Goal: Task Accomplishment & Management: Complete application form

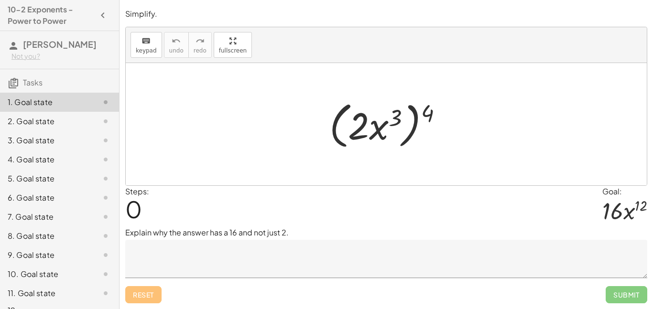
click at [254, 263] on textarea at bounding box center [386, 259] width 522 height 38
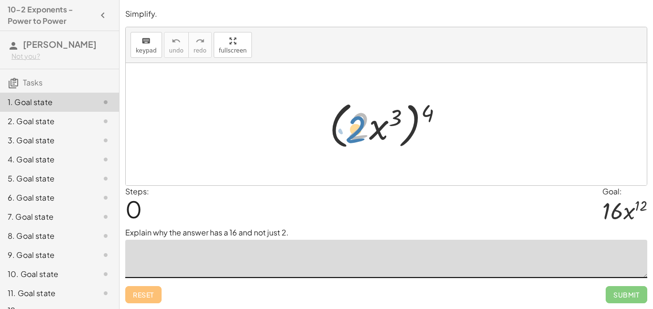
click at [367, 131] on div at bounding box center [390, 124] width 131 height 55
drag, startPoint x: 425, startPoint y: 117, endPoint x: 433, endPoint y: 115, distance: 8.7
click at [433, 115] on div at bounding box center [390, 124] width 131 height 55
drag, startPoint x: 433, startPoint y: 115, endPoint x: 359, endPoint y: 131, distance: 76.3
click at [359, 131] on div at bounding box center [390, 124] width 131 height 55
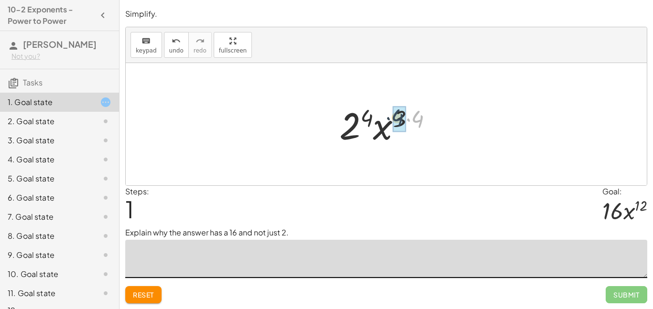
drag, startPoint x: 416, startPoint y: 124, endPoint x: 397, endPoint y: 122, distance: 19.7
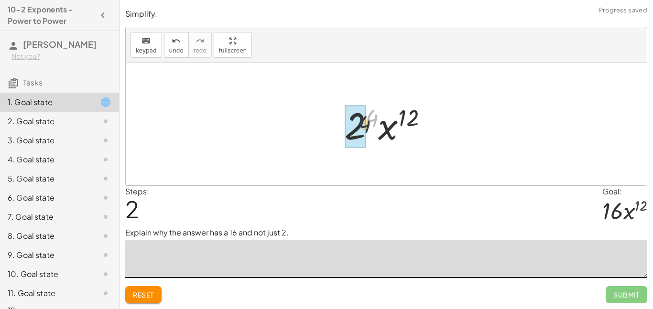
drag, startPoint x: 370, startPoint y: 118, endPoint x: 356, endPoint y: 128, distance: 17.1
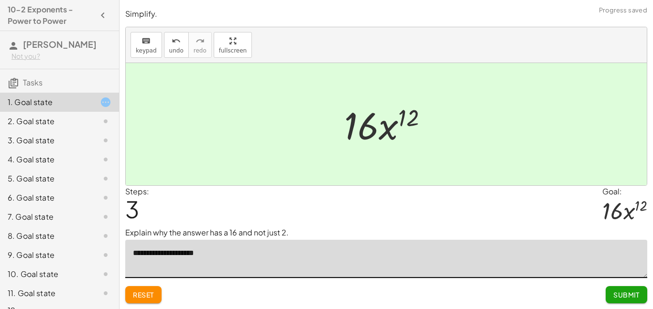
type textarea "**********"
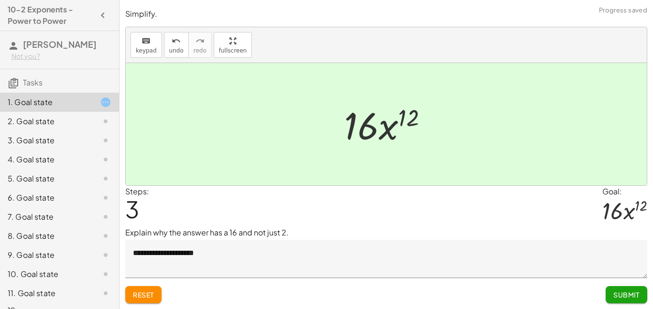
click at [632, 299] on span "Submit" at bounding box center [626, 295] width 26 height 9
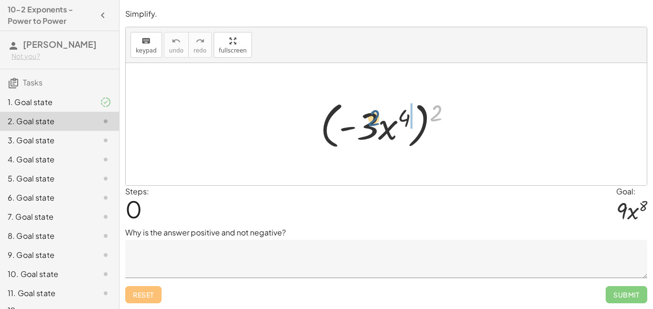
drag, startPoint x: 437, startPoint y: 121, endPoint x: 373, endPoint y: 127, distance: 63.3
click at [373, 127] on div at bounding box center [390, 124] width 148 height 55
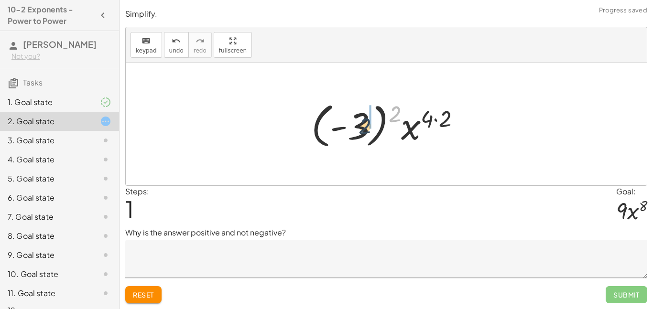
drag, startPoint x: 392, startPoint y: 114, endPoint x: 357, endPoint y: 126, distance: 37.0
click at [357, 126] on div at bounding box center [389, 124] width 166 height 53
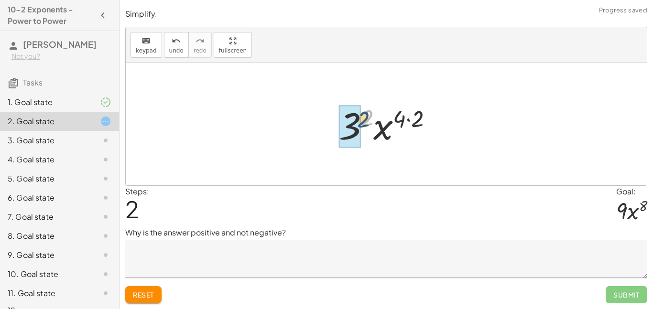
drag, startPoint x: 363, startPoint y: 123, endPoint x: 352, endPoint y: 128, distance: 12.0
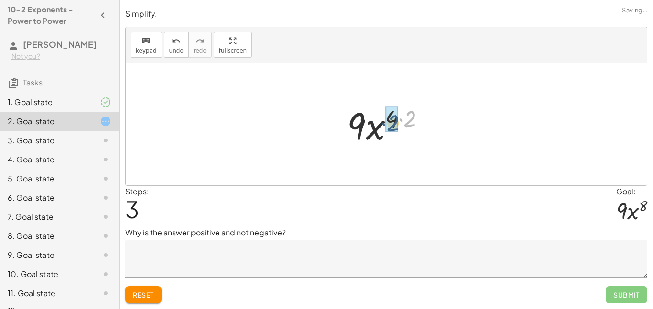
drag, startPoint x: 410, startPoint y: 116, endPoint x: 393, endPoint y: 120, distance: 17.7
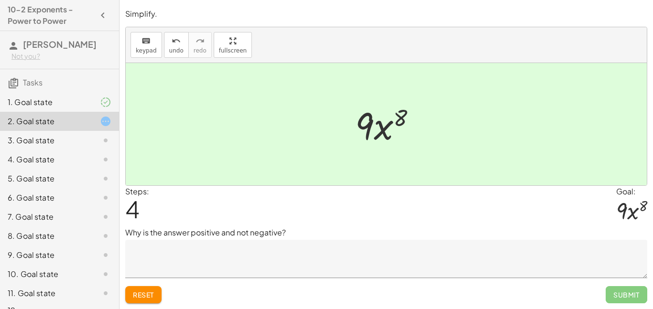
click at [237, 259] on textarea at bounding box center [386, 259] width 522 height 38
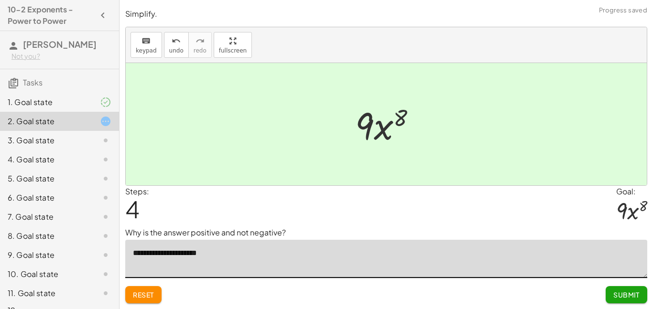
click at [153, 256] on textarea "**********" at bounding box center [386, 259] width 522 height 38
click at [245, 255] on textarea "**********" at bounding box center [386, 259] width 522 height 38
type textarea "**********"
click at [606, 295] on button "Submit" at bounding box center [627, 294] width 42 height 17
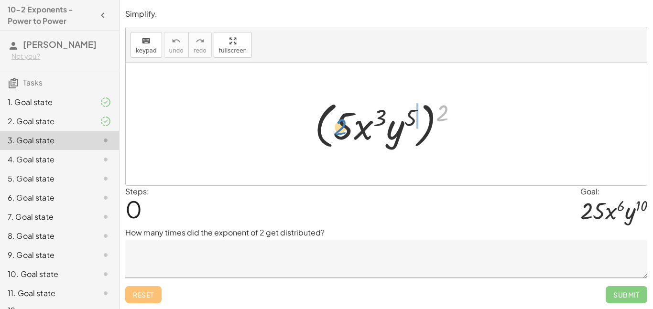
drag, startPoint x: 445, startPoint y: 115, endPoint x: 345, endPoint y: 129, distance: 100.9
click at [345, 129] on div at bounding box center [390, 124] width 160 height 55
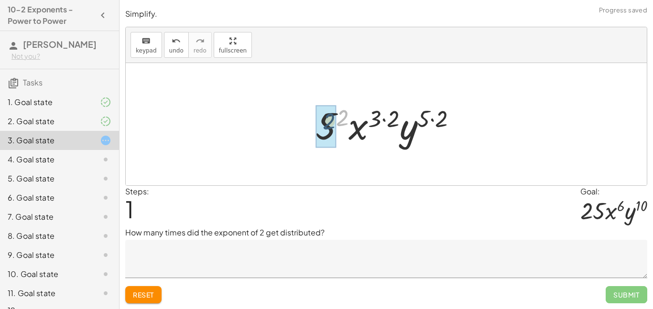
drag, startPoint x: 345, startPoint y: 122, endPoint x: 330, endPoint y: 126, distance: 15.9
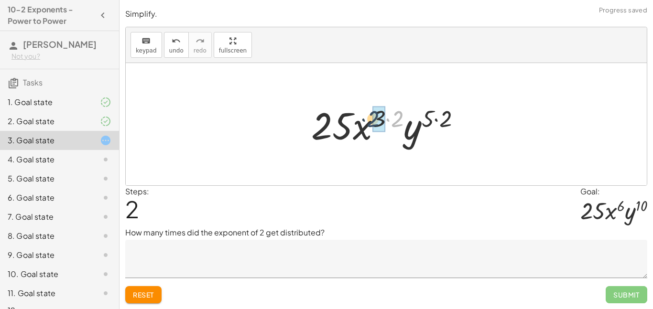
drag, startPoint x: 399, startPoint y: 120, endPoint x: 374, endPoint y: 120, distance: 24.9
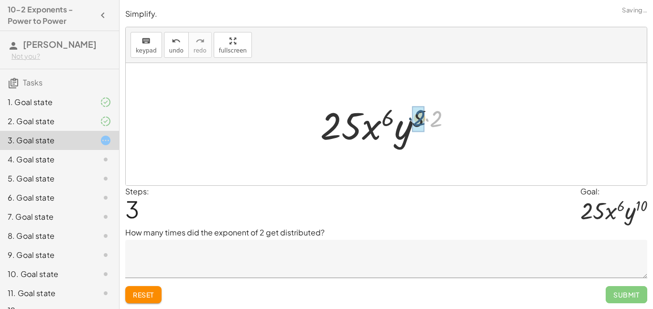
drag, startPoint x: 437, startPoint y: 121, endPoint x: 419, endPoint y: 121, distance: 17.7
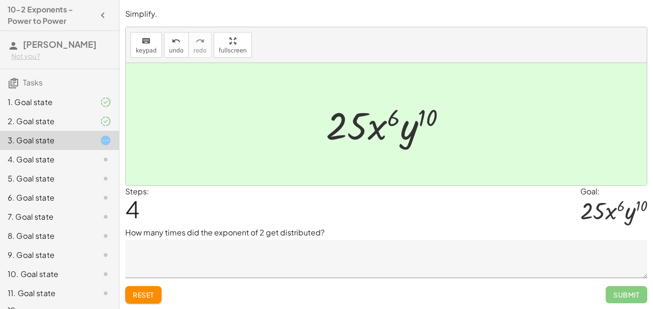
click at [254, 264] on textarea at bounding box center [386, 259] width 522 height 38
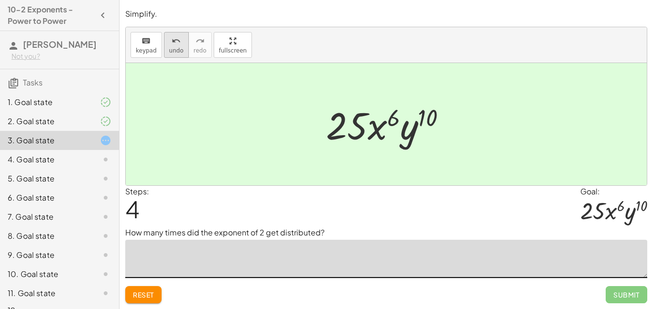
click at [175, 39] on icon "undo" at bounding box center [176, 40] width 9 height 11
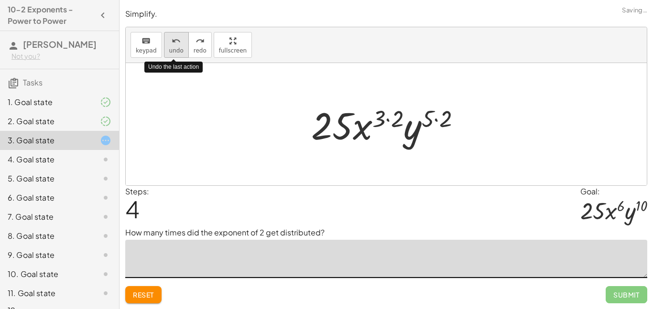
click at [175, 39] on icon "undo" at bounding box center [176, 40] width 9 height 11
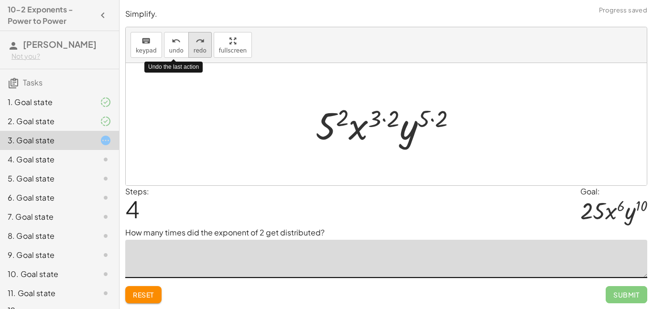
click at [188, 44] on button "redo redo" at bounding box center [199, 45] width 23 height 26
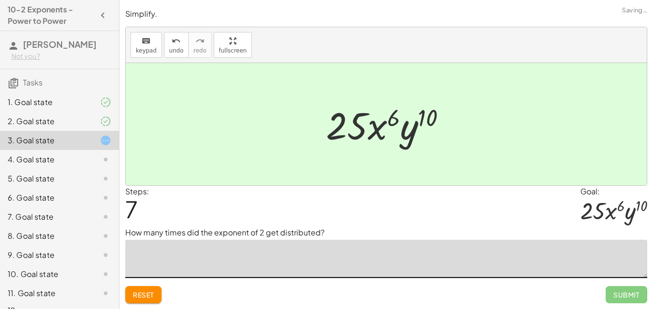
click at [207, 274] on textarea at bounding box center [386, 259] width 522 height 38
type textarea "*"
type textarea "**********"
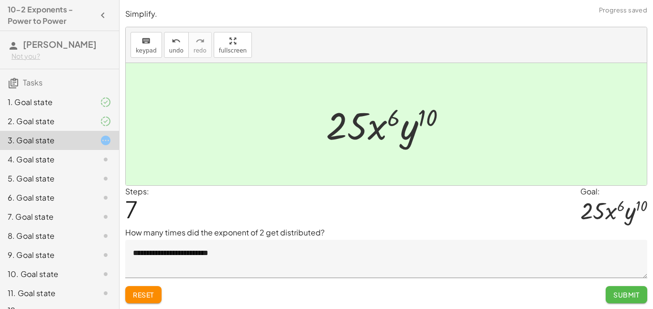
click at [620, 294] on span "Submit" at bounding box center [626, 295] width 26 height 9
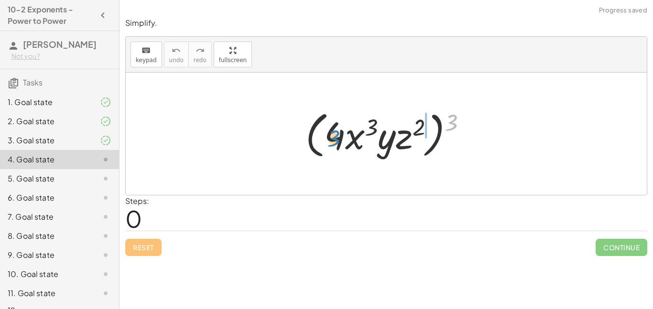
drag, startPoint x: 448, startPoint y: 127, endPoint x: 330, endPoint y: 143, distance: 118.2
click at [330, 143] on div at bounding box center [390, 134] width 178 height 55
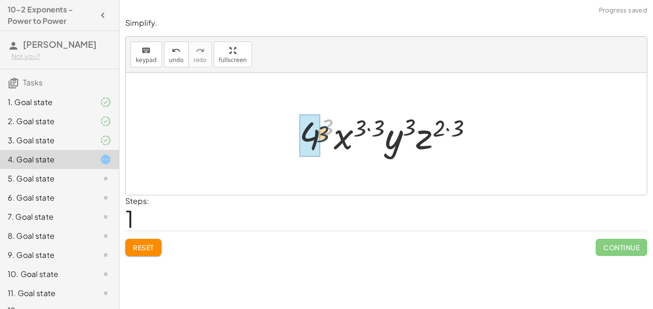
drag, startPoint x: 322, startPoint y: 126, endPoint x: 311, endPoint y: 136, distance: 14.6
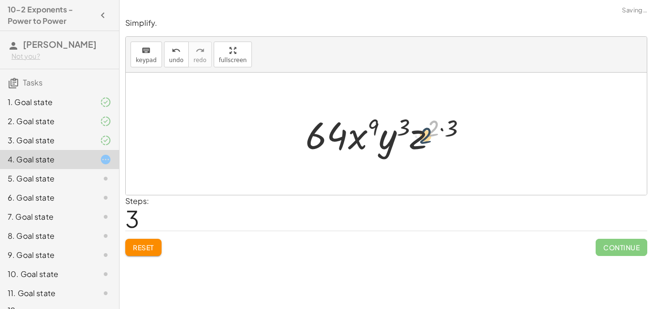
drag, startPoint x: 432, startPoint y: 126, endPoint x: 419, endPoint y: 138, distance: 17.6
click at [419, 138] on div at bounding box center [390, 133] width 178 height 49
drag, startPoint x: 451, startPoint y: 126, endPoint x: 434, endPoint y: 126, distance: 17.2
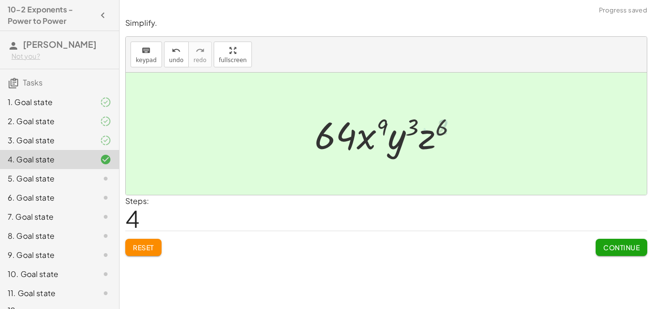
click at [406, 125] on div at bounding box center [390, 133] width 160 height 49
click at [614, 248] on span "Continue" at bounding box center [621, 247] width 36 height 9
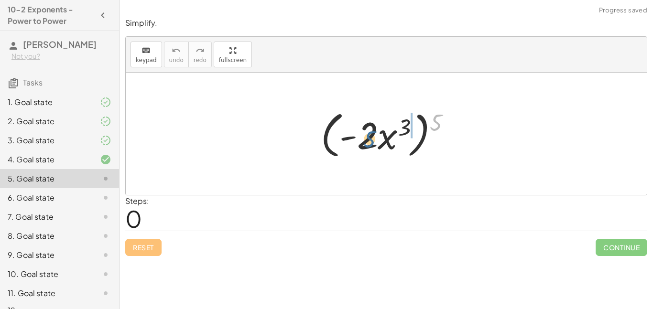
drag, startPoint x: 439, startPoint y: 122, endPoint x: 367, endPoint y: 137, distance: 73.7
click at [367, 137] on div at bounding box center [390, 134] width 148 height 55
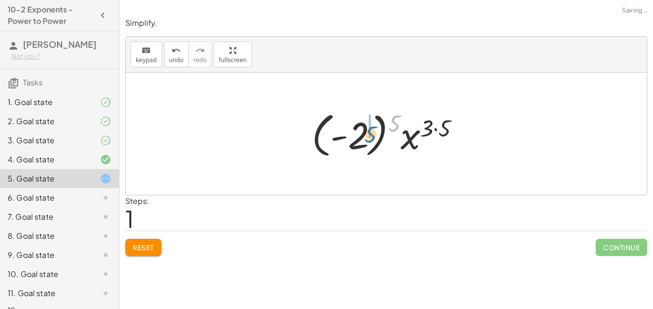
drag, startPoint x: 388, startPoint y: 125, endPoint x: 360, endPoint y: 134, distance: 29.8
click at [360, 134] on div at bounding box center [389, 134] width 165 height 53
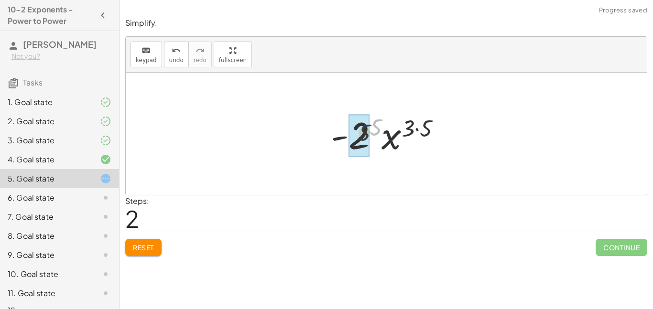
drag, startPoint x: 380, startPoint y: 124, endPoint x: 364, endPoint y: 131, distance: 16.7
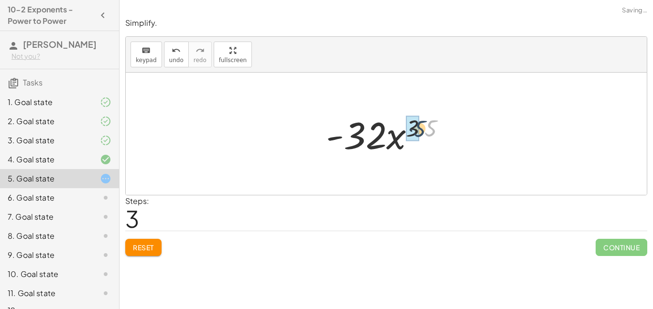
drag, startPoint x: 431, startPoint y: 126, endPoint x: 415, endPoint y: 126, distance: 15.8
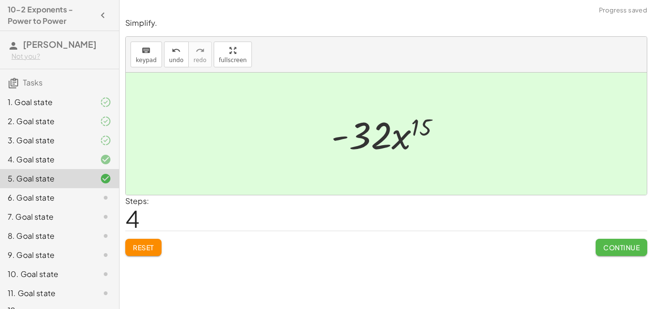
click at [603, 245] on span "Continue" at bounding box center [621, 247] width 36 height 9
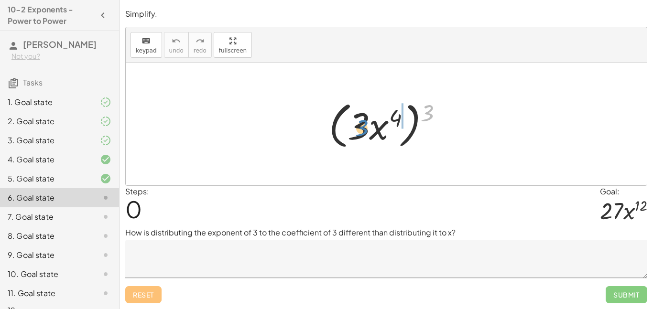
drag, startPoint x: 428, startPoint y: 111, endPoint x: 357, endPoint y: 125, distance: 72.5
click at [357, 125] on div at bounding box center [389, 124] width 131 height 55
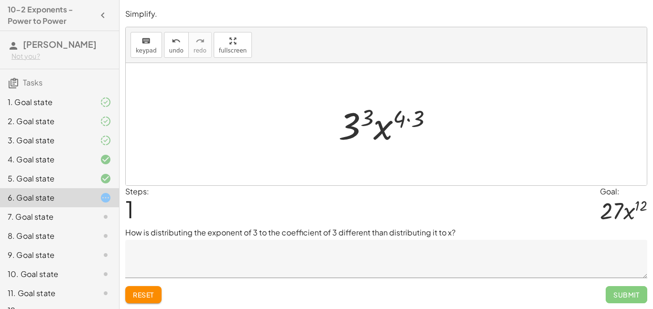
click at [308, 256] on textarea at bounding box center [386, 259] width 522 height 38
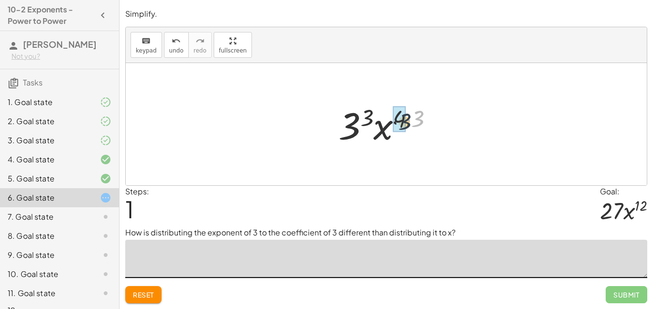
drag, startPoint x: 416, startPoint y: 113, endPoint x: 398, endPoint y: 117, distance: 18.6
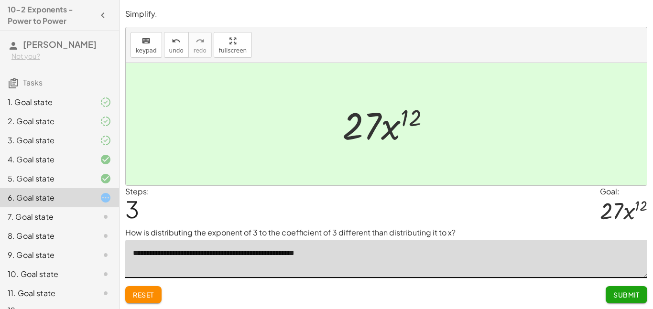
type textarea "**********"
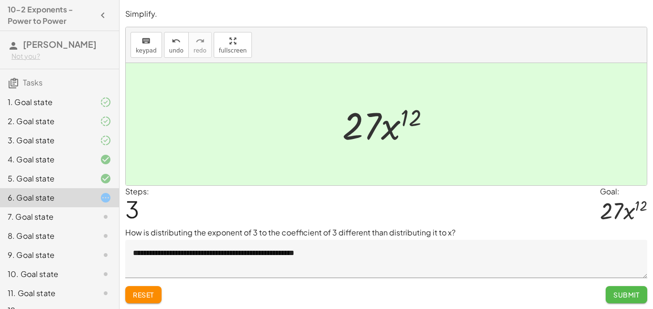
click at [627, 292] on span "Submit" at bounding box center [626, 295] width 26 height 9
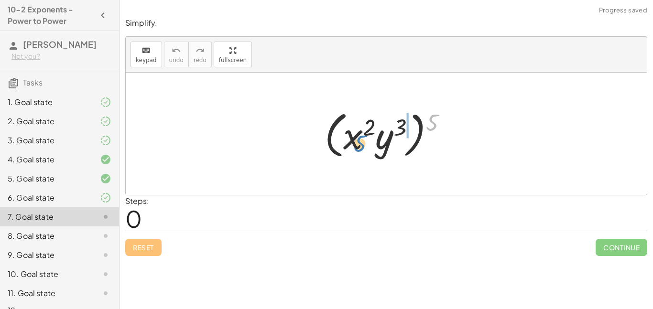
drag, startPoint x: 428, startPoint y: 122, endPoint x: 357, endPoint y: 143, distance: 74.9
click at [357, 143] on div at bounding box center [390, 134] width 140 height 55
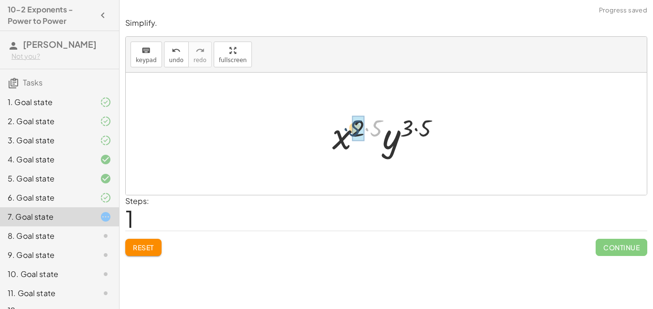
drag, startPoint x: 382, startPoint y: 128, endPoint x: 362, endPoint y: 128, distance: 19.6
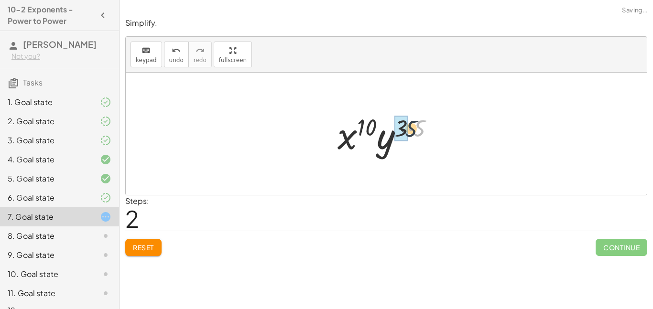
drag, startPoint x: 416, startPoint y: 127, endPoint x: 398, endPoint y: 128, distance: 17.7
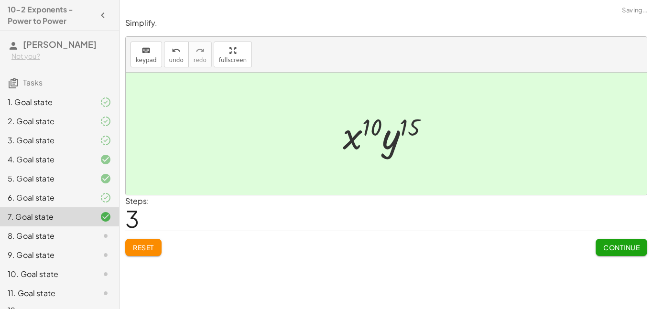
click at [609, 245] on span "Continue" at bounding box center [621, 247] width 36 height 9
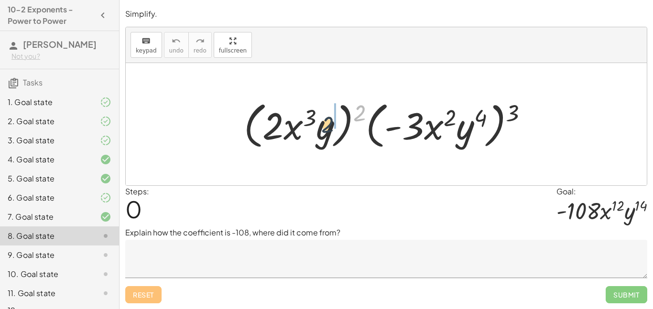
drag, startPoint x: 354, startPoint y: 116, endPoint x: 321, endPoint y: 129, distance: 35.0
click at [321, 129] on div at bounding box center [390, 124] width 302 height 55
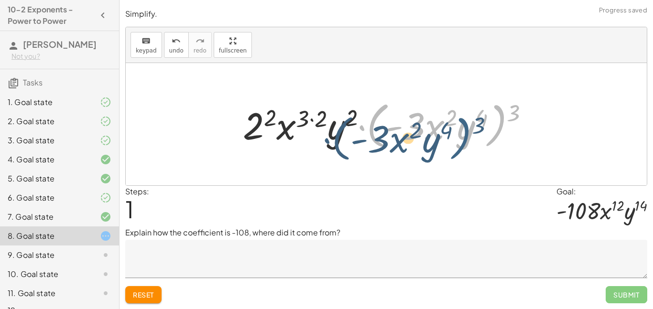
drag, startPoint x: 507, startPoint y: 110, endPoint x: 475, endPoint y: 119, distance: 33.2
click at [475, 119] on div at bounding box center [390, 124] width 304 height 55
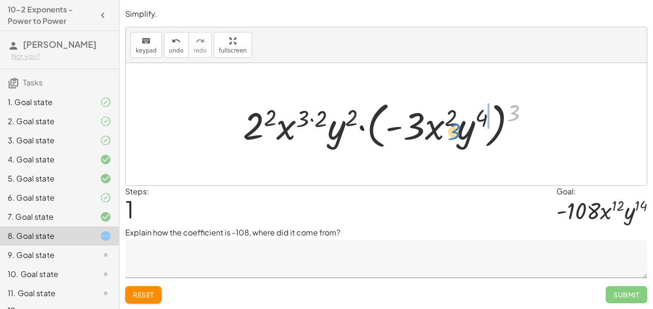
drag, startPoint x: 513, startPoint y: 110, endPoint x: 453, endPoint y: 131, distance: 63.0
click at [453, 131] on div at bounding box center [390, 124] width 304 height 55
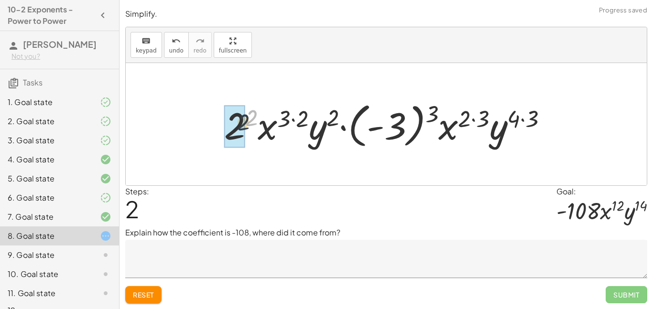
drag, startPoint x: 251, startPoint y: 120, endPoint x: 240, endPoint y: 125, distance: 11.6
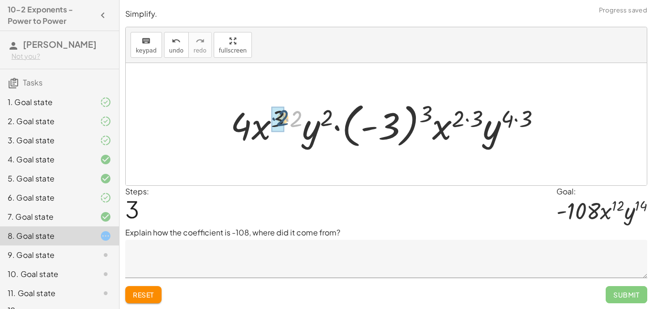
drag, startPoint x: 292, startPoint y: 120, endPoint x: 276, endPoint y: 119, distance: 16.3
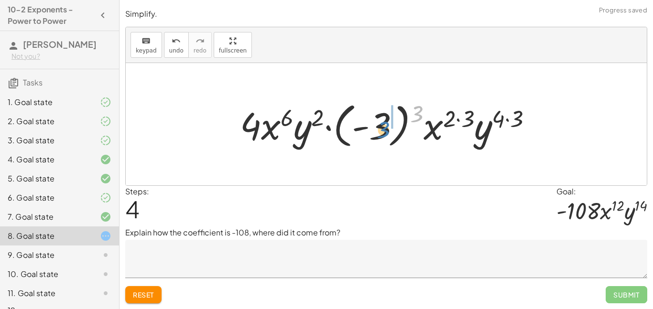
drag, startPoint x: 413, startPoint y: 109, endPoint x: 379, endPoint y: 125, distance: 37.0
click at [379, 125] on div at bounding box center [390, 124] width 310 height 53
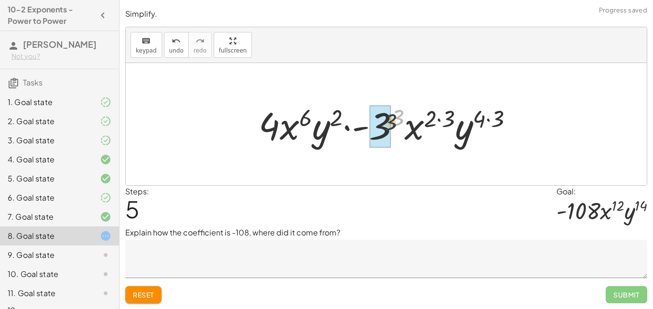
drag, startPoint x: 395, startPoint y: 120, endPoint x: 384, endPoint y: 126, distance: 13.0
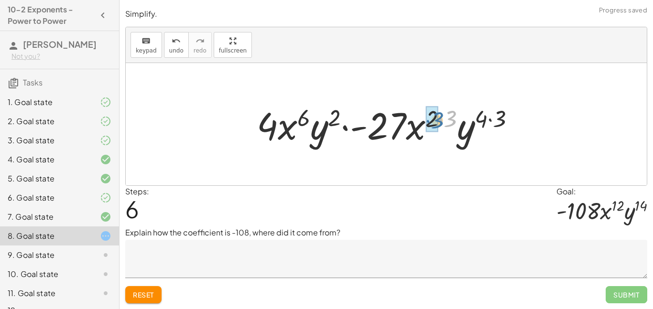
drag, startPoint x: 445, startPoint y: 120, endPoint x: 431, endPoint y: 121, distance: 14.4
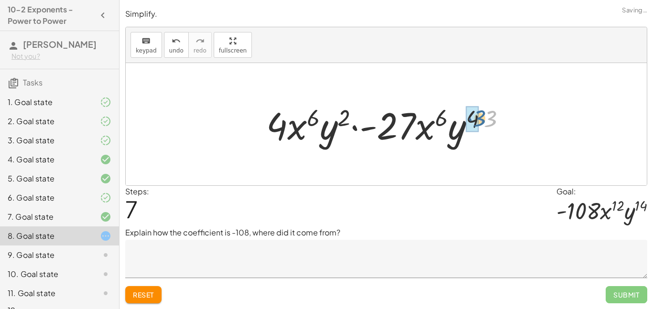
drag, startPoint x: 485, startPoint y: 121, endPoint x: 469, endPoint y: 117, distance: 16.7
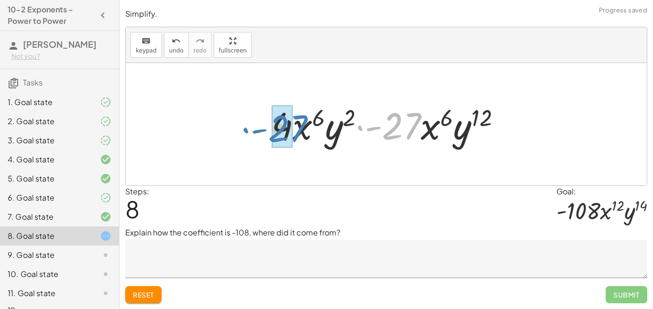
drag, startPoint x: 407, startPoint y: 132, endPoint x: 292, endPoint y: 134, distance: 115.7
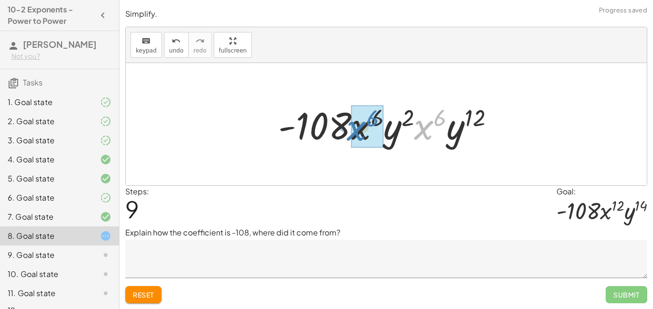
drag, startPoint x: 434, startPoint y: 120, endPoint x: 369, endPoint y: 121, distance: 65.0
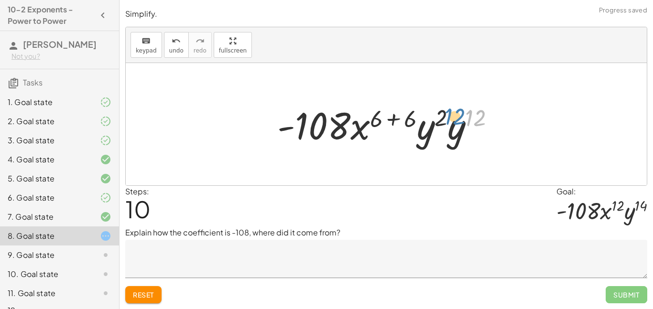
drag, startPoint x: 470, startPoint y: 121, endPoint x: 433, endPoint y: 123, distance: 36.9
click at [433, 123] on div at bounding box center [390, 124] width 235 height 49
drag, startPoint x: 397, startPoint y: 113, endPoint x: 364, endPoint y: 112, distance: 33.5
click at [364, 112] on div at bounding box center [390, 124] width 235 height 49
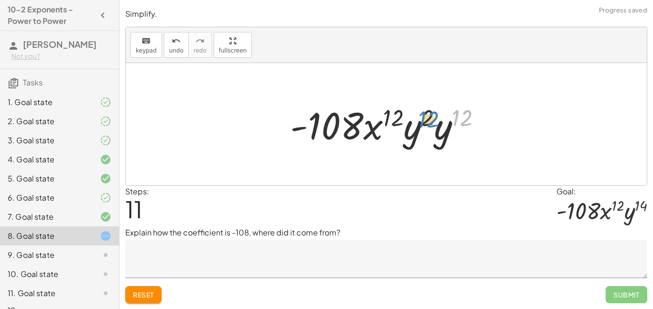
drag, startPoint x: 455, startPoint y: 117, endPoint x: 419, endPoint y: 117, distance: 35.9
click at [419, 117] on div at bounding box center [389, 124] width 208 height 49
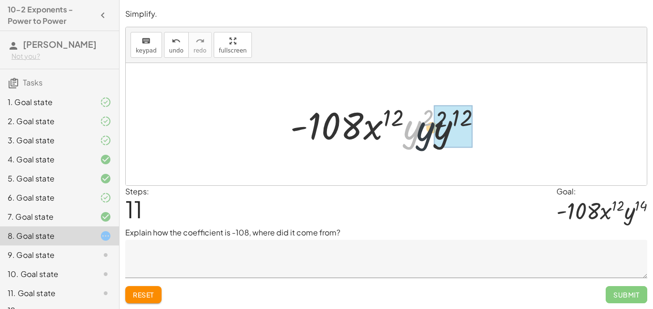
drag, startPoint x: 419, startPoint y: 127, endPoint x: 449, endPoint y: 131, distance: 30.5
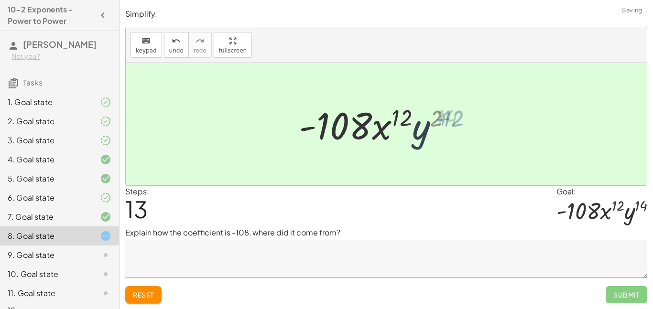
drag, startPoint x: 425, startPoint y: 118, endPoint x: 435, endPoint y: 119, distance: 10.1
click at [435, 119] on div at bounding box center [390, 124] width 178 height 49
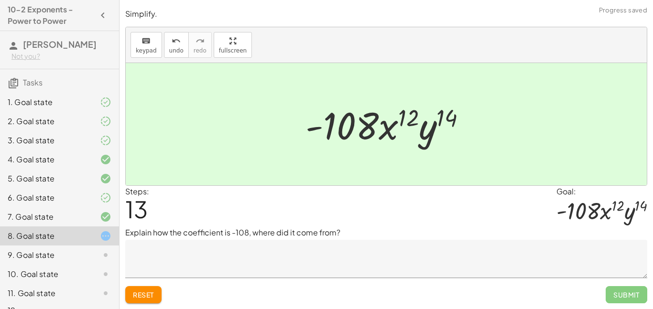
click at [315, 260] on textarea at bounding box center [386, 259] width 522 height 38
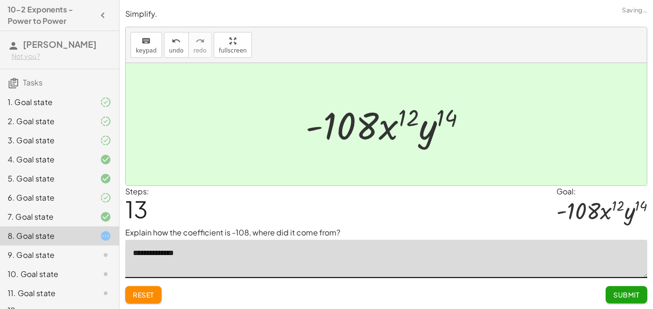
type textarea "**********"
click at [612, 288] on button "Submit" at bounding box center [627, 294] width 42 height 17
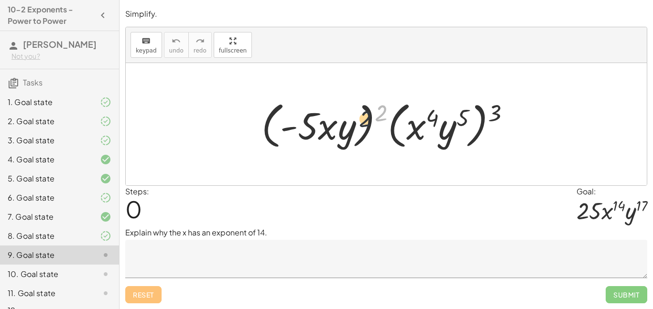
drag, startPoint x: 379, startPoint y: 117, endPoint x: 342, endPoint y: 127, distance: 38.5
click at [342, 127] on div at bounding box center [390, 124] width 266 height 55
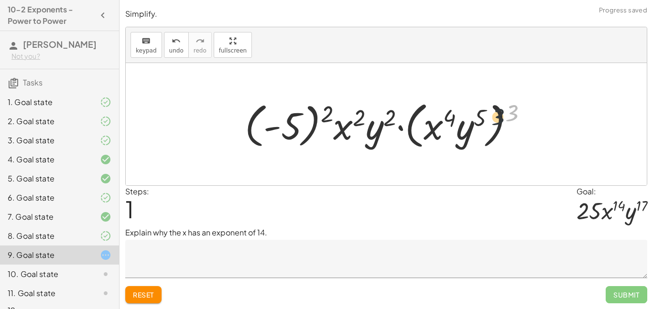
drag, startPoint x: 517, startPoint y: 115, endPoint x: 461, endPoint y: 126, distance: 56.9
click at [461, 126] on div at bounding box center [390, 124] width 300 height 55
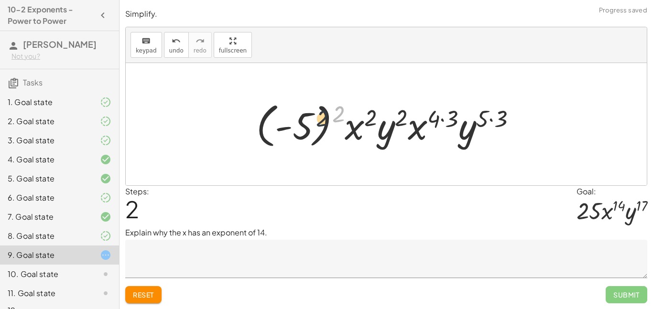
drag, startPoint x: 335, startPoint y: 118, endPoint x: 315, endPoint y: 124, distance: 21.0
click at [315, 124] on div at bounding box center [389, 124] width 277 height 53
drag, startPoint x: 337, startPoint y: 114, endPoint x: 302, endPoint y: 126, distance: 36.9
click at [302, 126] on div at bounding box center [389, 124] width 277 height 53
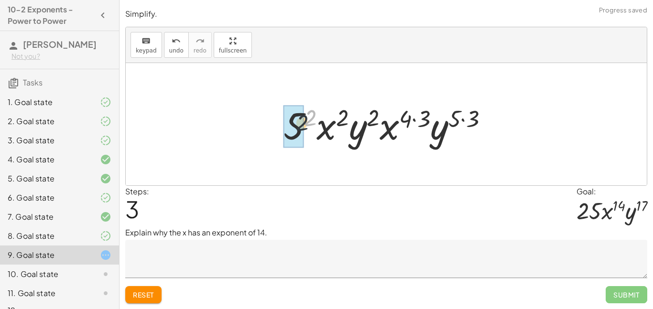
drag, startPoint x: 310, startPoint y: 117, endPoint x: 299, endPoint y: 123, distance: 12.9
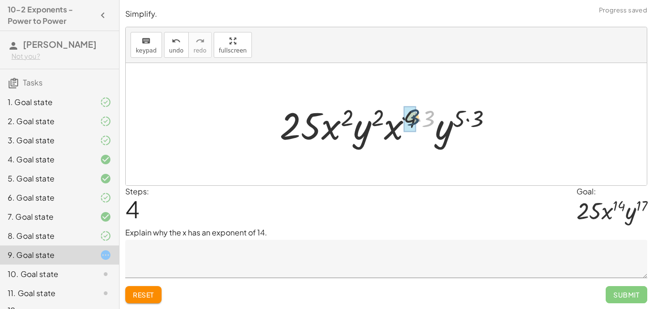
drag, startPoint x: 424, startPoint y: 123, endPoint x: 406, endPoint y: 121, distance: 17.3
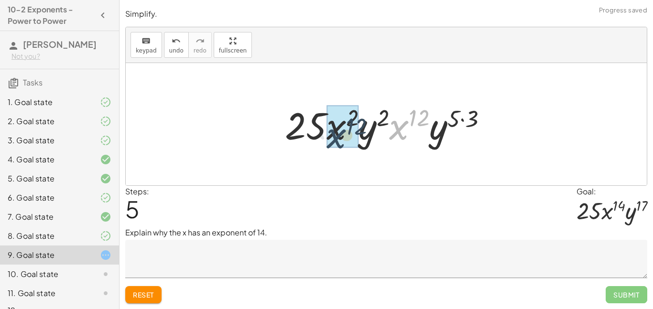
drag, startPoint x: 402, startPoint y: 127, endPoint x: 338, endPoint y: 133, distance: 63.5
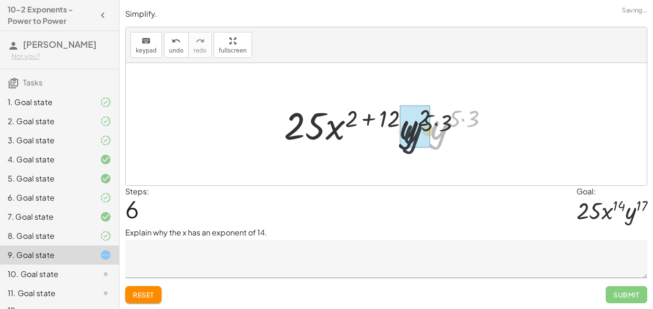
drag, startPoint x: 444, startPoint y: 132, endPoint x: 413, endPoint y: 136, distance: 31.3
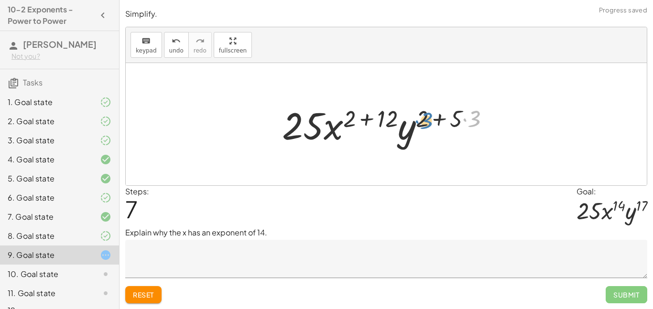
drag, startPoint x: 469, startPoint y: 119, endPoint x: 419, endPoint y: 119, distance: 50.7
click at [419, 119] on div at bounding box center [389, 124] width 225 height 49
drag, startPoint x: 419, startPoint y: 119, endPoint x: 462, endPoint y: 121, distance: 43.1
click at [462, 121] on div at bounding box center [389, 124] width 225 height 49
drag, startPoint x: 387, startPoint y: 118, endPoint x: 351, endPoint y: 119, distance: 35.9
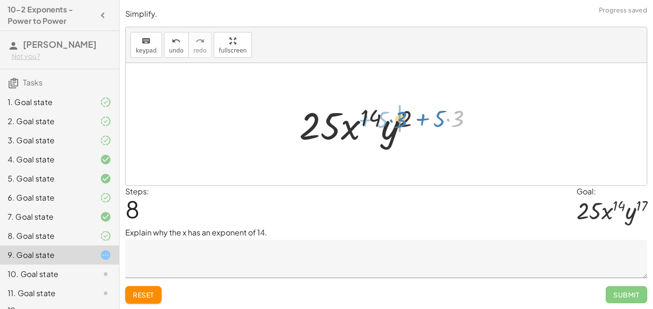
drag, startPoint x: 457, startPoint y: 122, endPoint x: 400, endPoint y: 123, distance: 57.4
drag, startPoint x: 429, startPoint y: 119, endPoint x: 467, endPoint y: 119, distance: 38.3
click at [467, 119] on div at bounding box center [390, 124] width 191 height 49
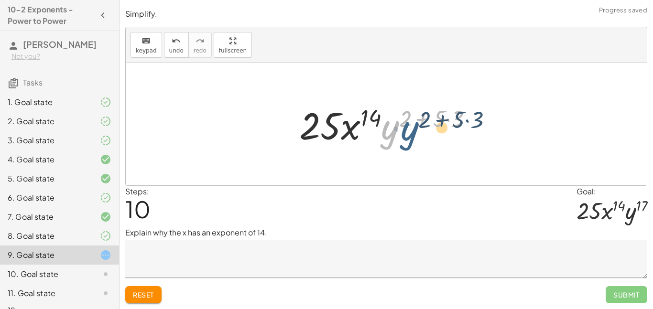
drag, startPoint x: 395, startPoint y: 124, endPoint x: 419, endPoint y: 124, distance: 23.4
click at [419, 124] on div at bounding box center [390, 124] width 191 height 49
drag, startPoint x: 409, startPoint y: 120, endPoint x: 446, endPoint y: 123, distance: 36.9
click at [446, 123] on div at bounding box center [390, 124] width 191 height 49
drag, startPoint x: 407, startPoint y: 119, endPoint x: 461, endPoint y: 121, distance: 53.6
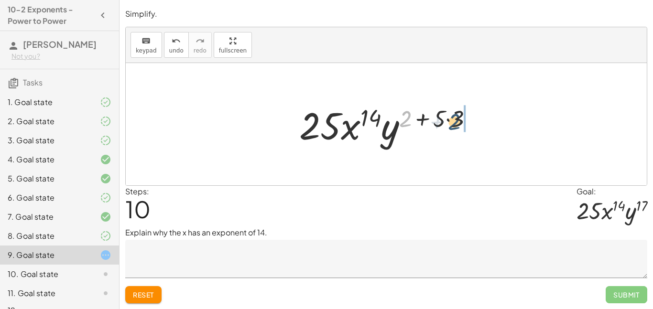
click at [461, 121] on div at bounding box center [390, 124] width 191 height 49
drag, startPoint x: 461, startPoint y: 121, endPoint x: 424, endPoint y: 123, distance: 37.3
click at [424, 123] on div at bounding box center [390, 124] width 191 height 49
drag, startPoint x: 454, startPoint y: 119, endPoint x: 428, endPoint y: 122, distance: 26.0
click at [428, 122] on div at bounding box center [390, 124] width 191 height 49
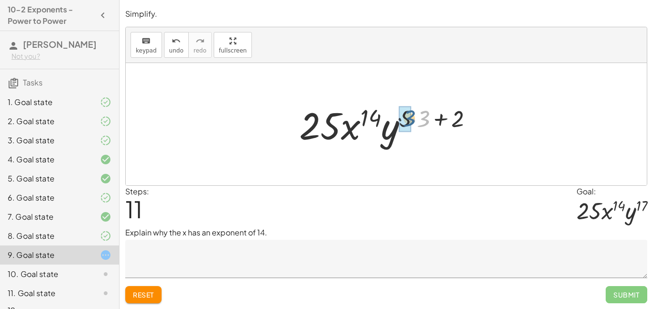
drag, startPoint x: 428, startPoint y: 122, endPoint x: 412, endPoint y: 121, distance: 16.3
click at [412, 121] on div at bounding box center [390, 124] width 191 height 49
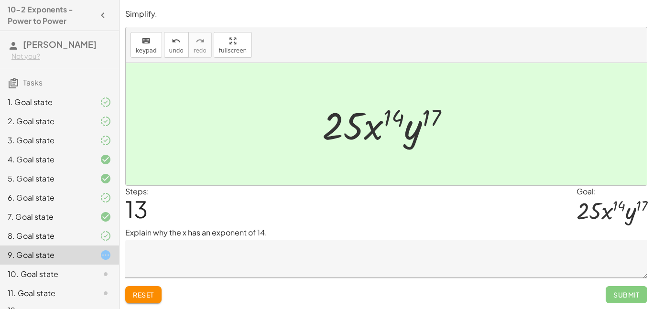
click at [267, 254] on textarea at bounding box center [386, 259] width 522 height 38
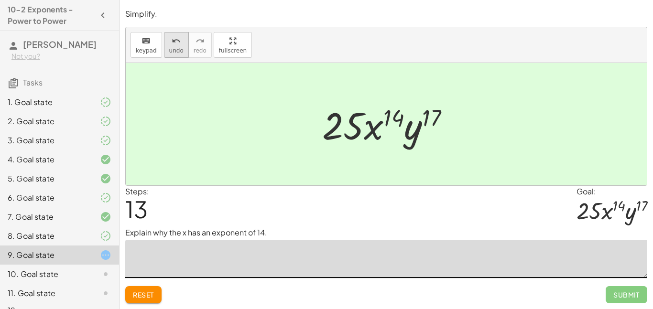
click at [168, 55] on button "undo undo" at bounding box center [176, 45] width 25 height 26
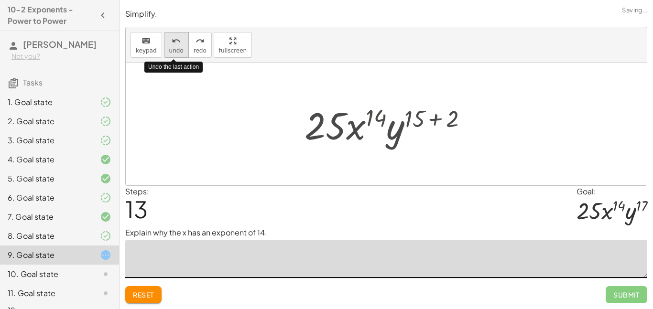
click at [168, 55] on button "undo undo" at bounding box center [176, 45] width 25 height 26
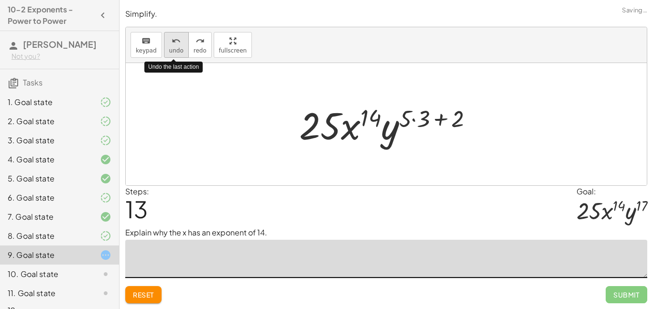
click at [168, 55] on button "undo undo" at bounding box center [176, 45] width 25 height 26
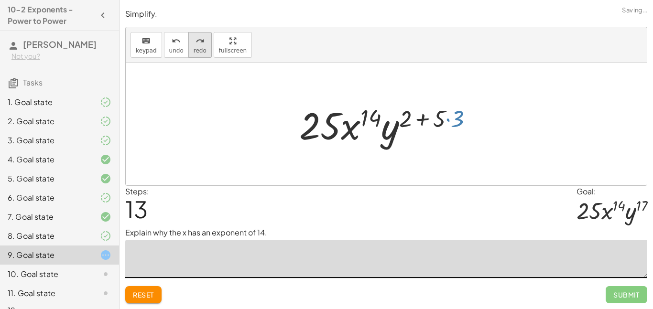
click at [199, 52] on span "redo" at bounding box center [200, 50] width 13 height 7
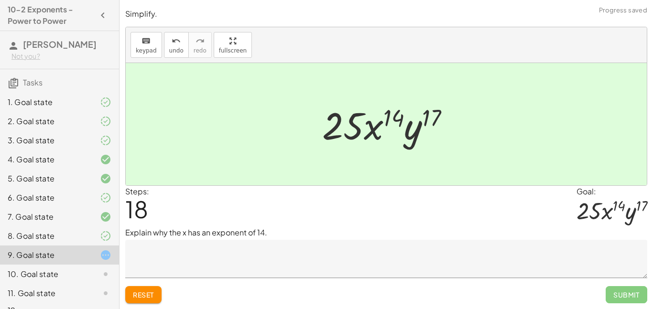
click at [198, 262] on textarea at bounding box center [386, 259] width 522 height 38
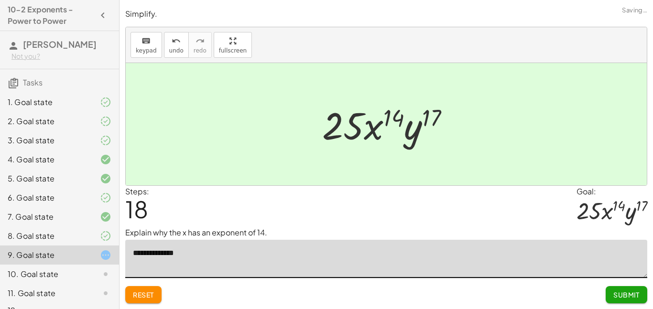
type textarea "**********"
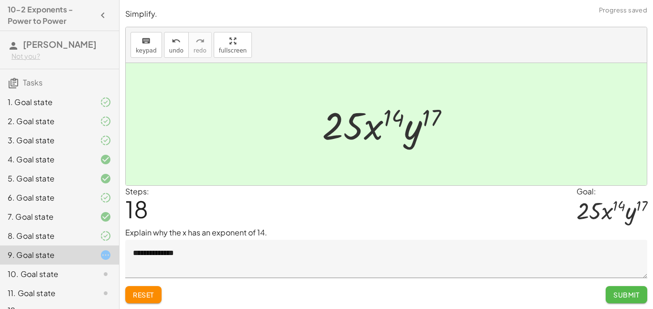
click at [628, 303] on button "Submit" at bounding box center [627, 294] width 42 height 17
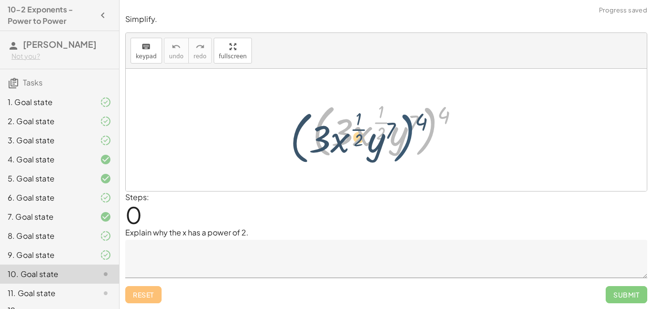
drag, startPoint x: 437, startPoint y: 115, endPoint x: 408, endPoint y: 123, distance: 30.2
click at [408, 123] on div at bounding box center [390, 130] width 164 height 62
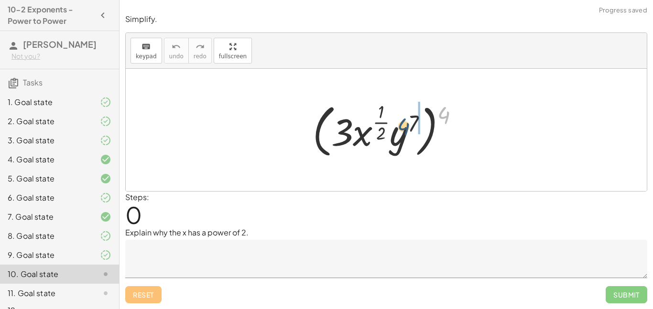
drag, startPoint x: 450, startPoint y: 115, endPoint x: 393, endPoint y: 143, distance: 63.7
click at [393, 143] on div at bounding box center [390, 130] width 164 height 62
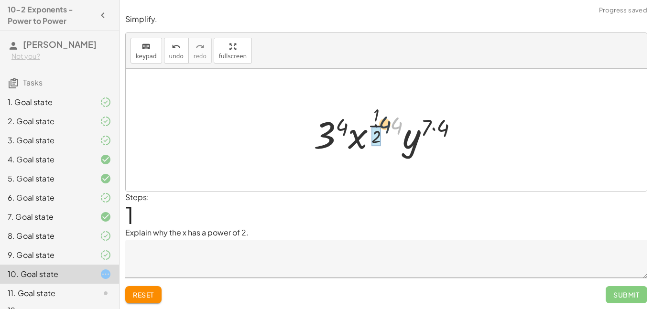
drag, startPoint x: 394, startPoint y: 128, endPoint x: 373, endPoint y: 126, distance: 21.1
click at [373, 126] on div at bounding box center [390, 130] width 162 height 56
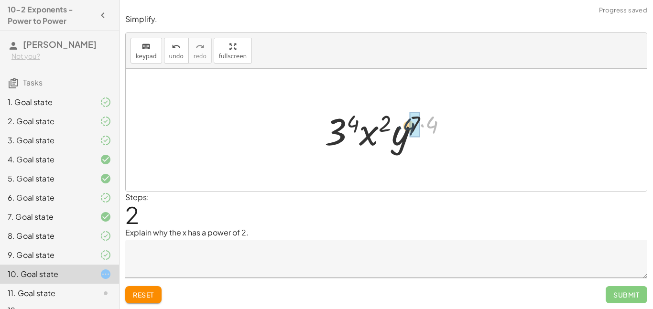
drag, startPoint x: 431, startPoint y: 120, endPoint x: 408, endPoint y: 122, distance: 23.5
click at [408, 122] on div at bounding box center [390, 130] width 140 height 49
click at [266, 252] on textarea at bounding box center [386, 259] width 522 height 38
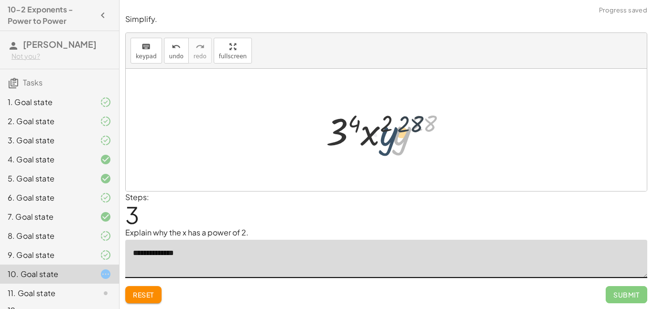
drag, startPoint x: 398, startPoint y: 141, endPoint x: 352, endPoint y: 123, distance: 49.2
click at [385, 141] on div at bounding box center [389, 130] width 137 height 49
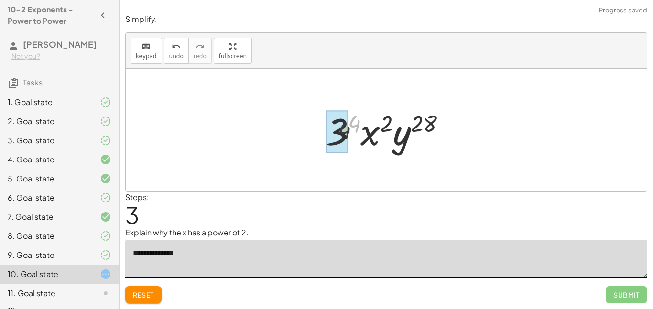
drag, startPoint x: 352, startPoint y: 123, endPoint x: 340, endPoint y: 131, distance: 13.8
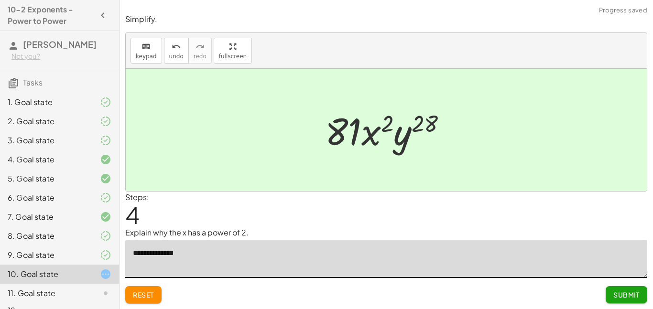
type textarea "**********"
click at [611, 291] on button "Submit" at bounding box center [627, 294] width 42 height 17
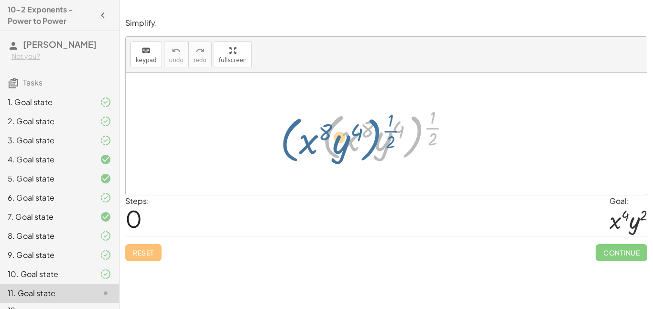
drag, startPoint x: 423, startPoint y: 127, endPoint x: 382, endPoint y: 129, distance: 41.7
click at [382, 129] on div at bounding box center [389, 133] width 145 height 59
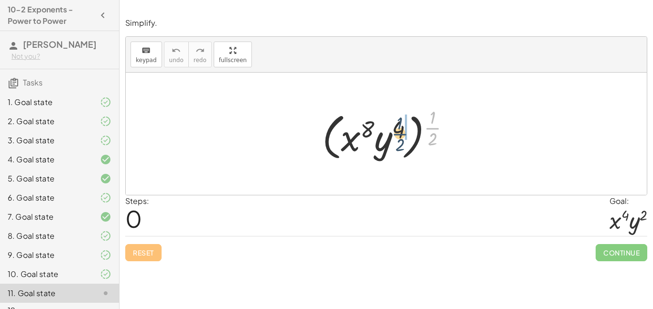
drag, startPoint x: 435, startPoint y: 124, endPoint x: 399, endPoint y: 130, distance: 36.8
click at [399, 130] on div at bounding box center [389, 133] width 145 height 59
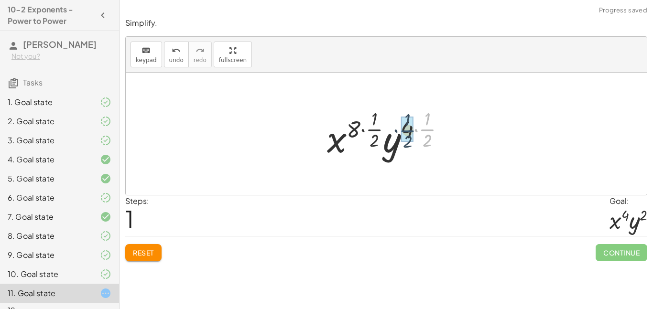
drag, startPoint x: 426, startPoint y: 128, endPoint x: 406, endPoint y: 129, distance: 20.1
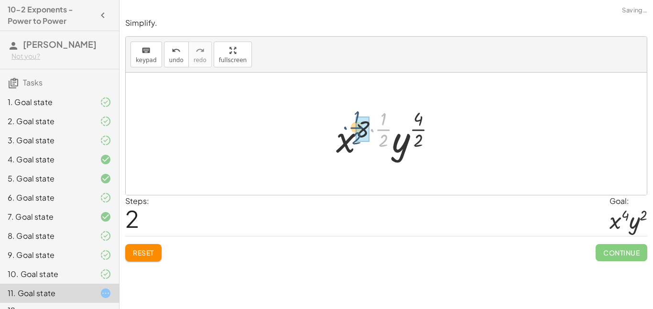
drag, startPoint x: 378, startPoint y: 129, endPoint x: 354, endPoint y: 128, distance: 23.9
click at [354, 128] on div at bounding box center [389, 134] width 117 height 56
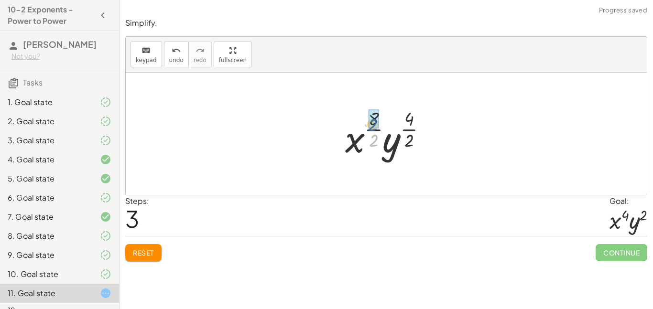
drag, startPoint x: 379, startPoint y: 143, endPoint x: 379, endPoint y: 124, distance: 19.1
click at [379, 124] on div at bounding box center [389, 134] width 98 height 56
drag, startPoint x: 410, startPoint y: 141, endPoint x: 407, endPoint y: 124, distance: 16.5
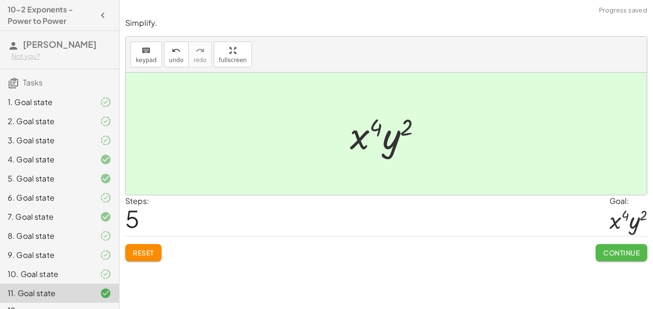
click at [618, 258] on button "Continue" at bounding box center [622, 252] width 52 height 17
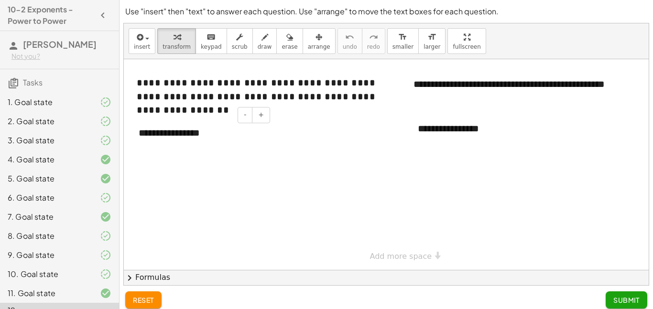
click at [207, 139] on div "**********" at bounding box center [200, 133] width 143 height 33
click at [245, 141] on div "**********" at bounding box center [200, 133] width 143 height 33
click at [211, 137] on div "**********" at bounding box center [200, 133] width 143 height 33
click at [204, 132] on div "**********" at bounding box center [200, 133] width 143 height 33
click at [239, 139] on div "**********" at bounding box center [200, 133] width 143 height 33
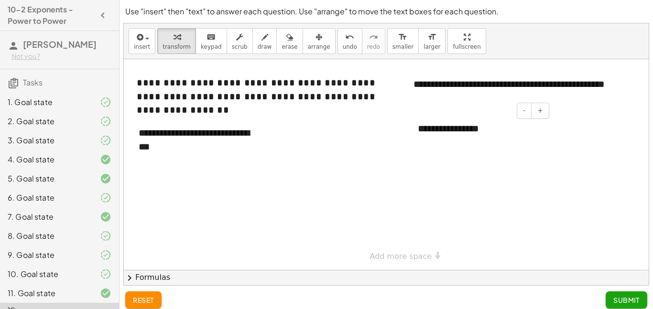
click at [459, 131] on div "**********" at bounding box center [479, 128] width 143 height 33
click at [613, 298] on span "Submit" at bounding box center [626, 300] width 26 height 9
